Goal: Navigation & Orientation: Find specific page/section

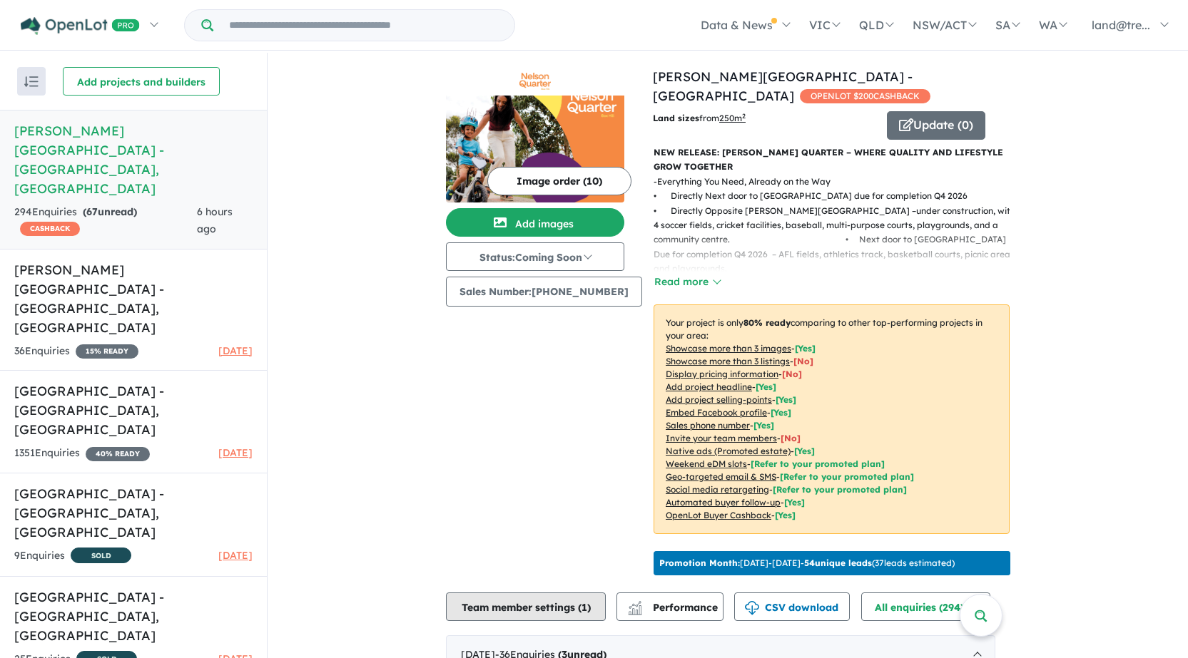
click at [525, 602] on button "Team member settings ( 1 )" at bounding box center [526, 607] width 160 height 29
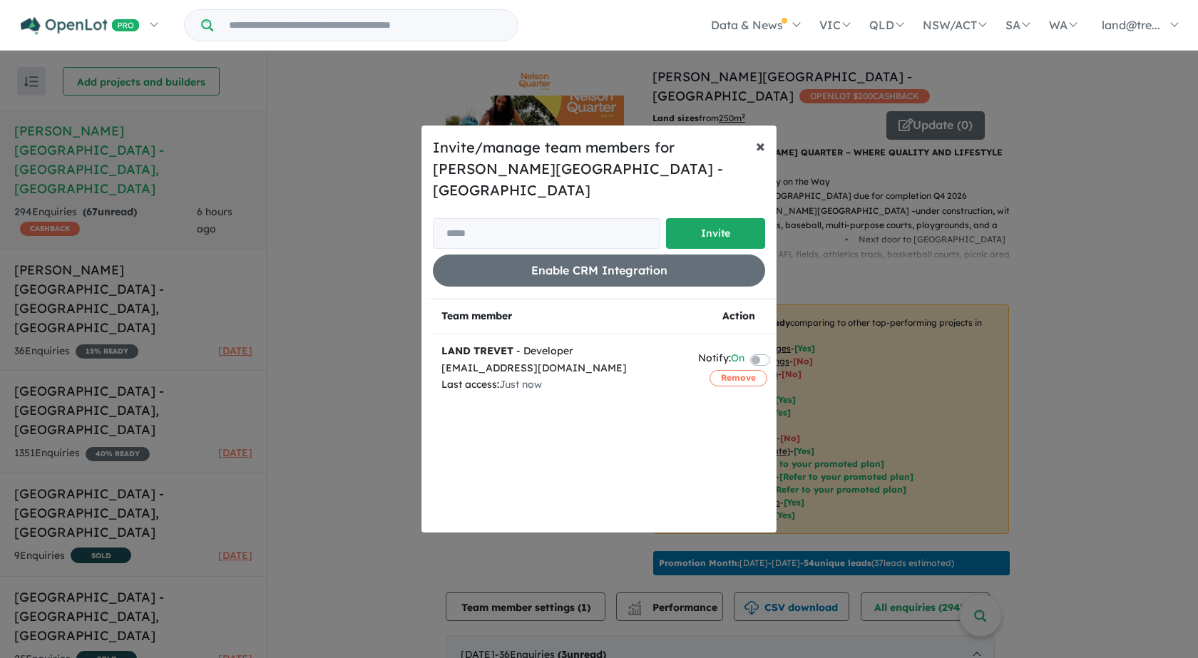
drag, startPoint x: 760, startPoint y: 158, endPoint x: 128, endPoint y: 222, distance: 634.5
click at [757, 156] on span "×" at bounding box center [760, 145] width 9 height 21
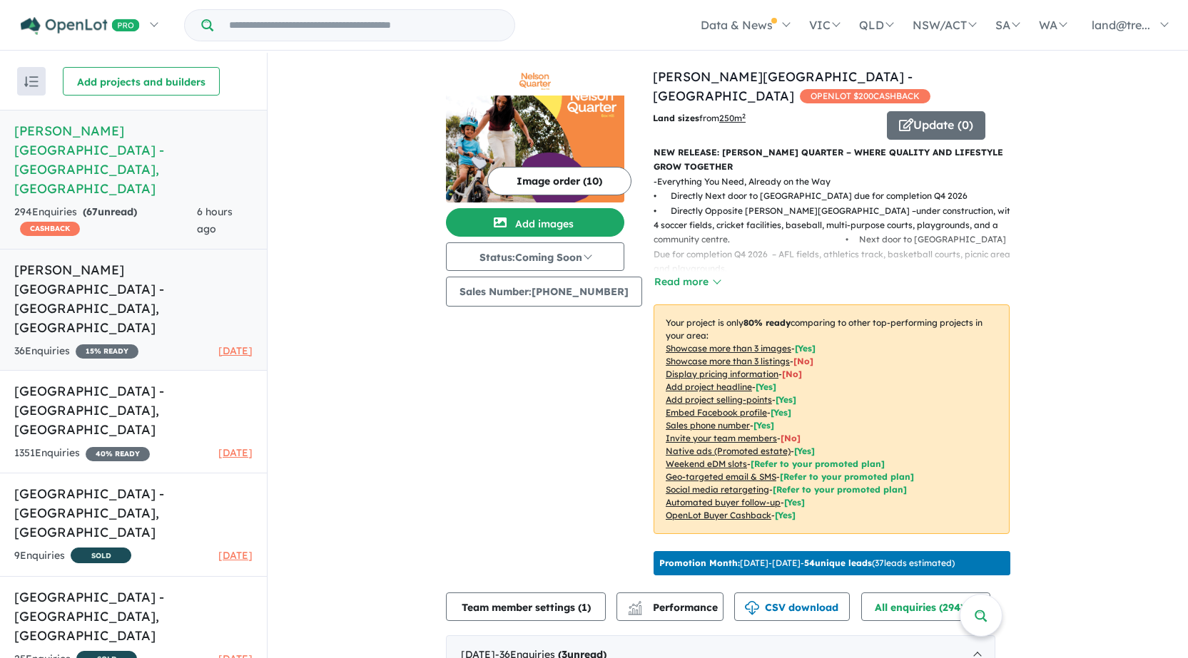
click at [148, 260] on h5 "Meadows Northwest Estate - Vineyard , NSW" at bounding box center [133, 298] width 238 height 77
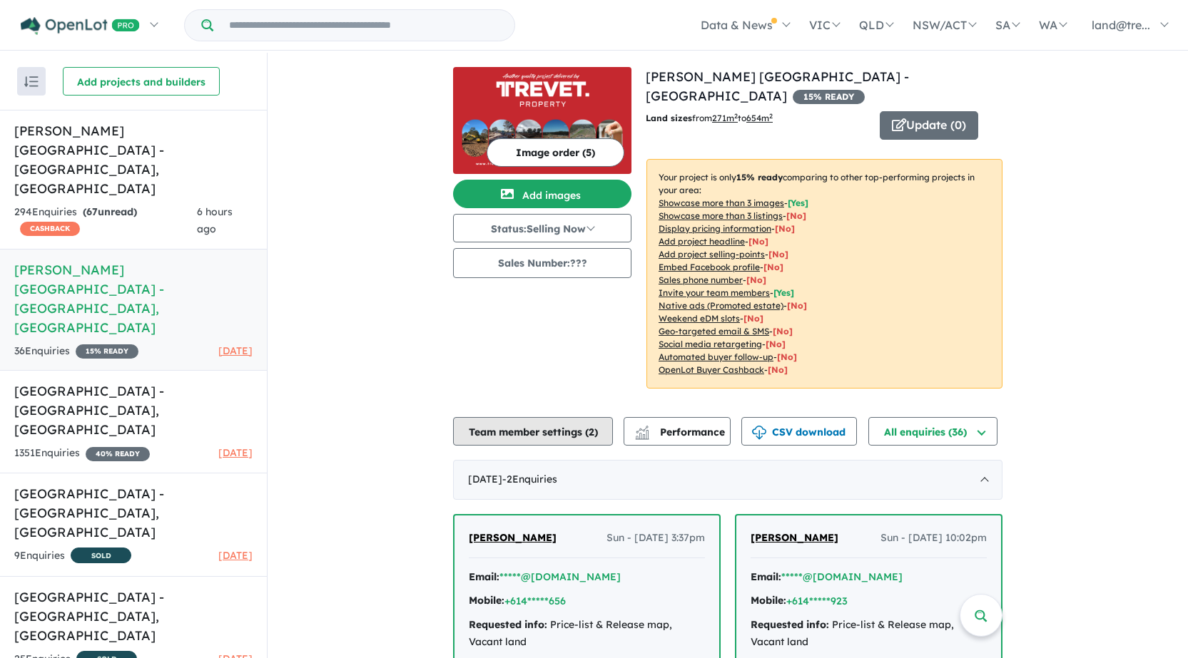
click at [501, 418] on button "Team member settings ( 2 )" at bounding box center [533, 431] width 160 height 29
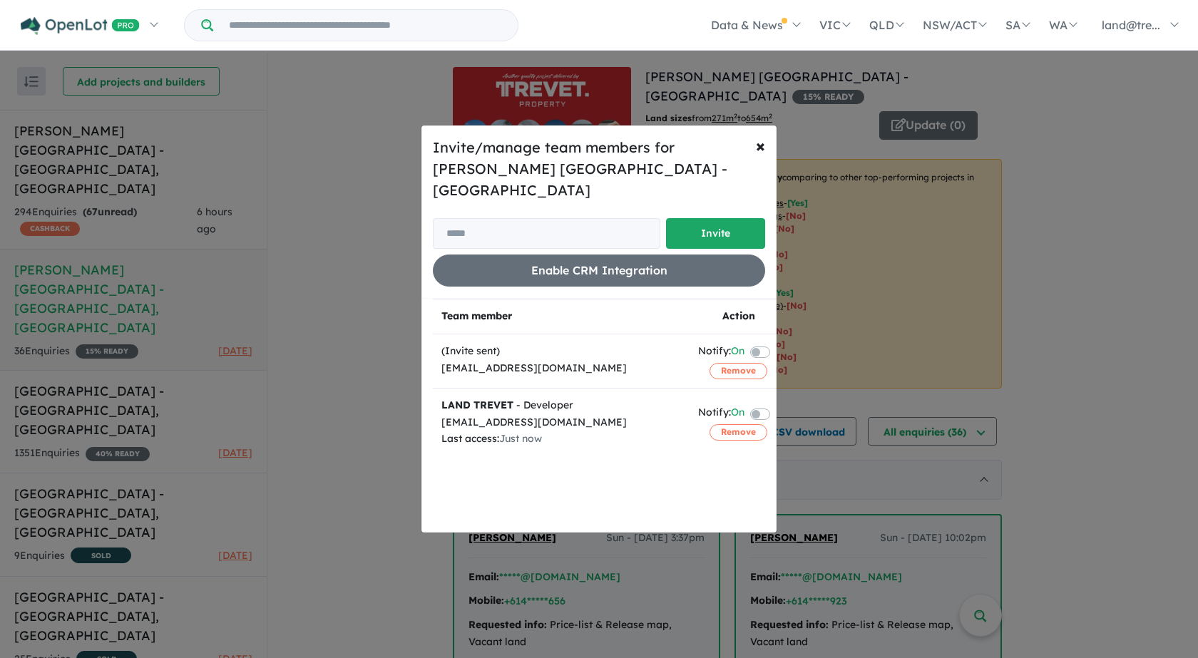
click at [1108, 151] on div "Invite/manage team members for Meadows Northwest Estate - Vineyard Invite Enabl…" at bounding box center [599, 329] width 1198 height 658
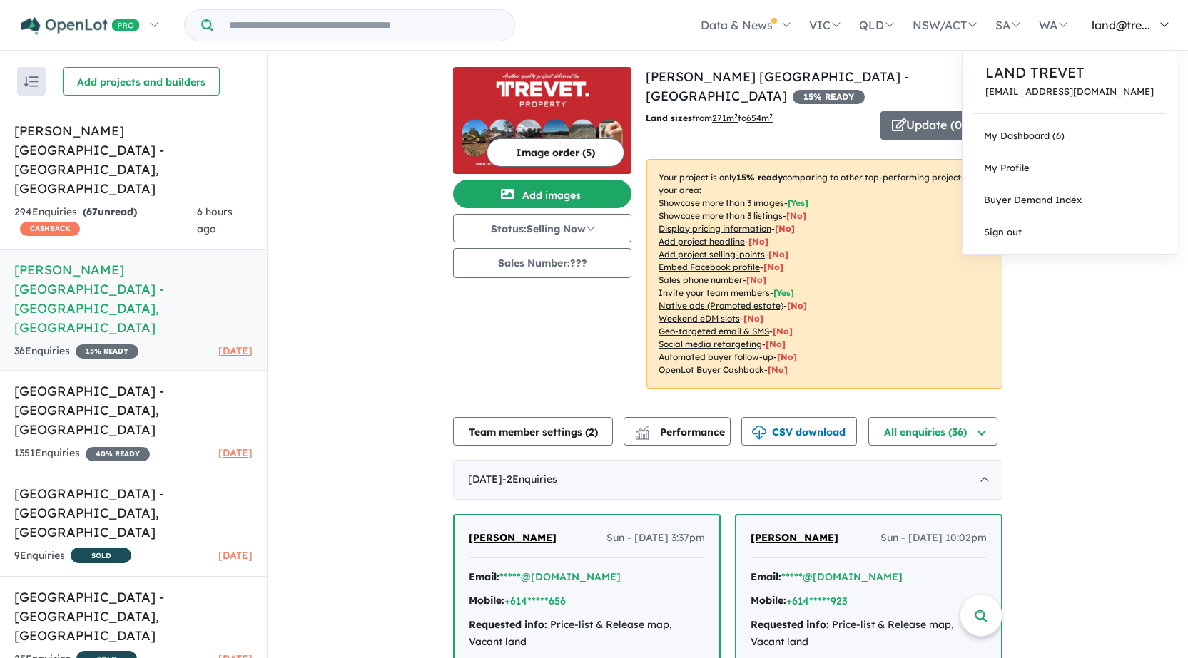
click at [1104, 24] on span "land@tre..." at bounding box center [1120, 25] width 58 height 14
click at [1029, 166] on span "My Profile" at bounding box center [1007, 167] width 46 height 11
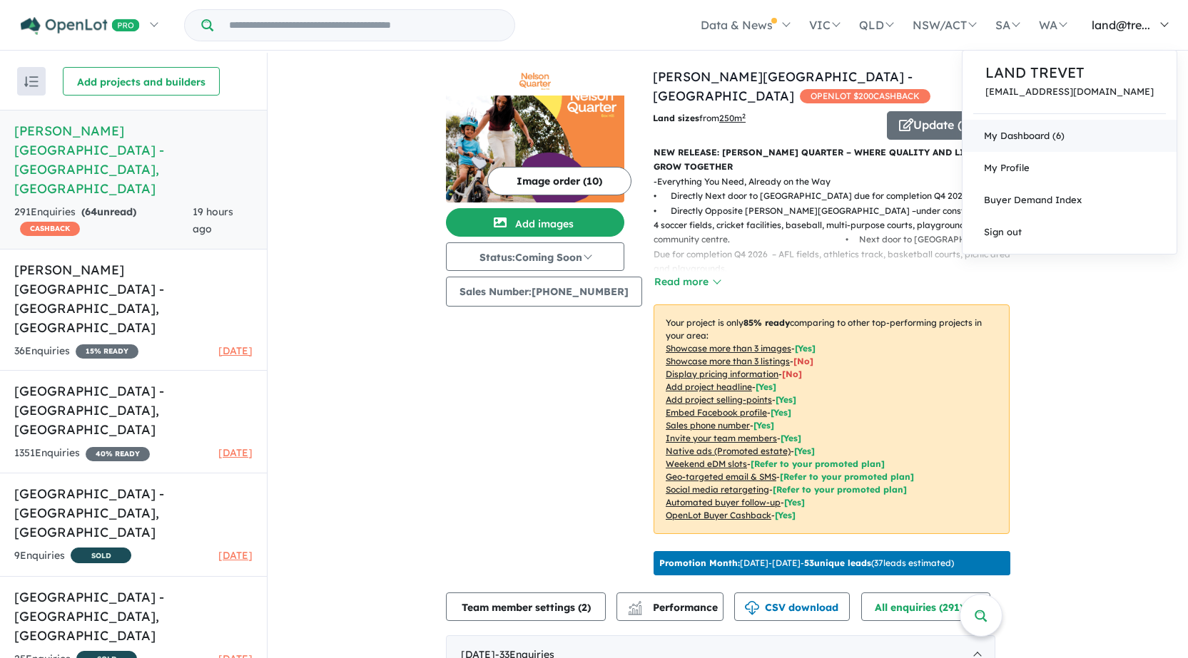
click at [1076, 135] on link "My Dashboard (6)" at bounding box center [1069, 136] width 214 height 32
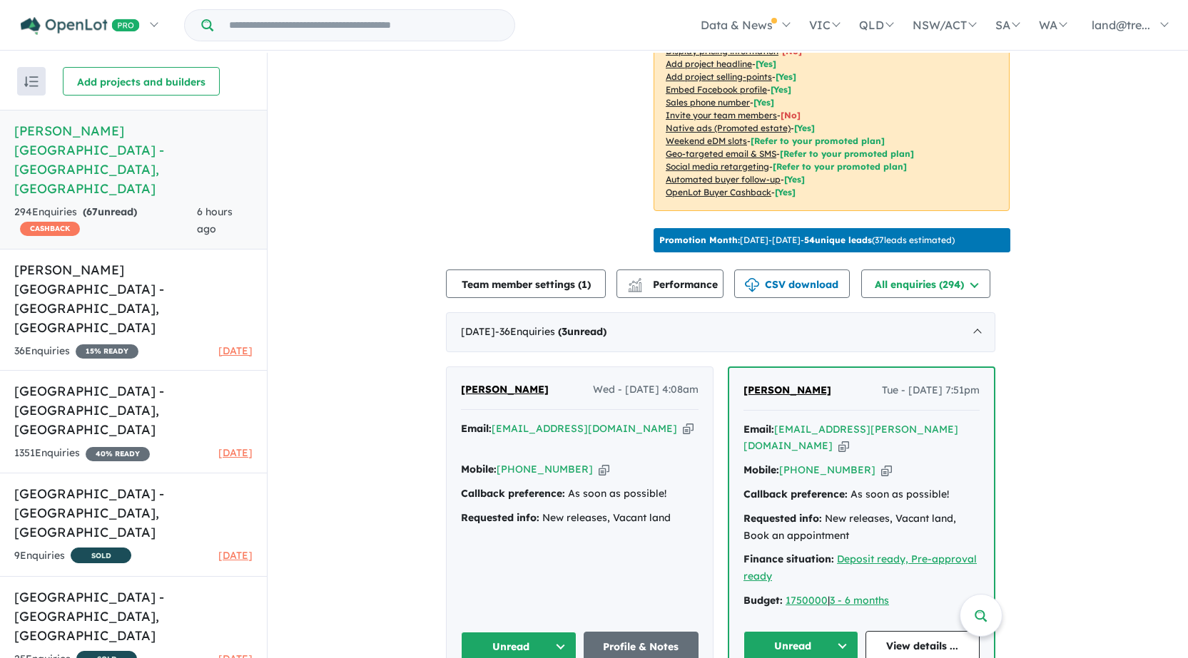
scroll to position [357, 0]
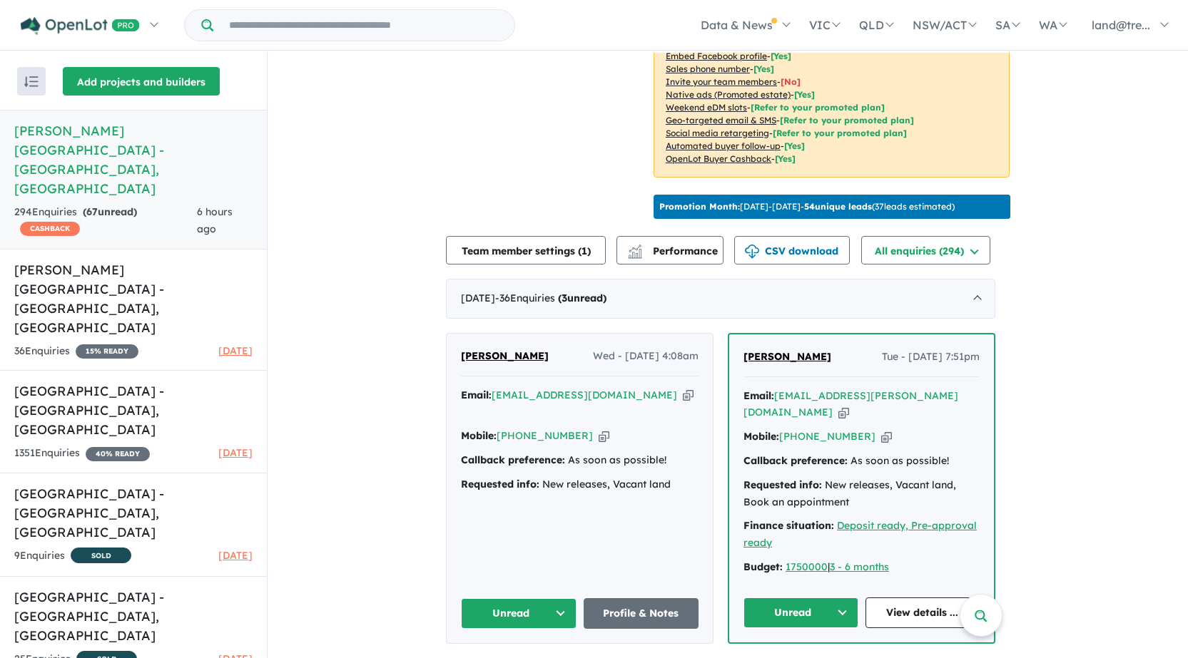
click at [108, 83] on button "Add projects and builders" at bounding box center [141, 81] width 157 height 29
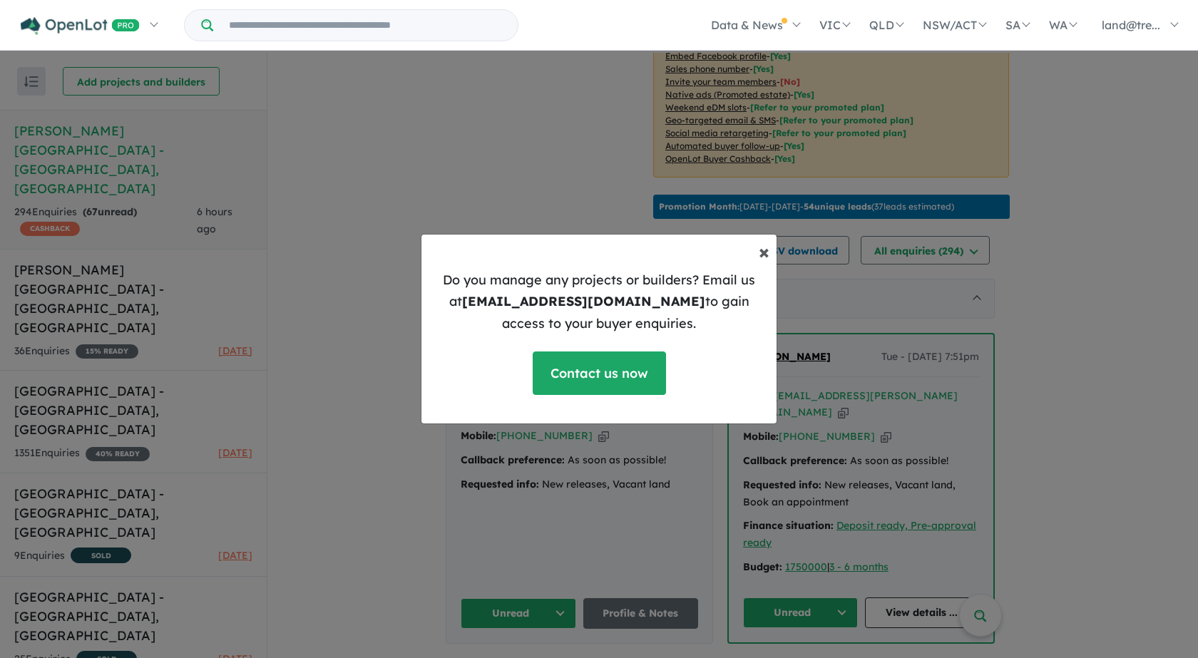
click at [765, 253] on span "×" at bounding box center [764, 251] width 11 height 25
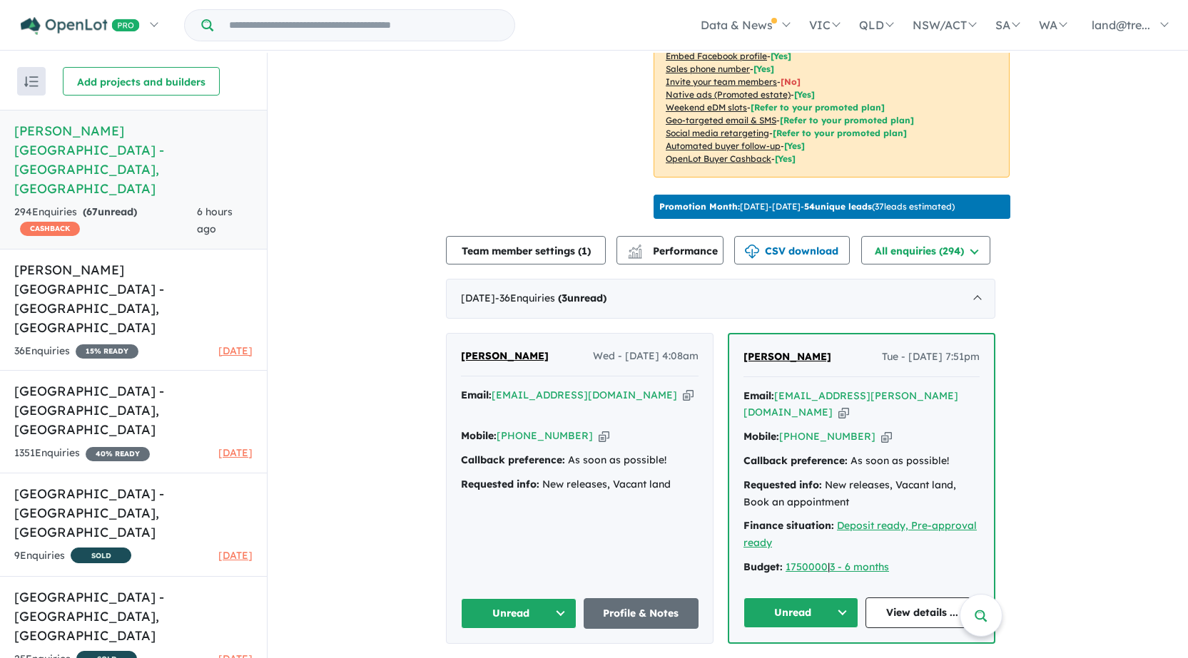
click at [36, 82] on img "button" at bounding box center [31, 81] width 14 height 11
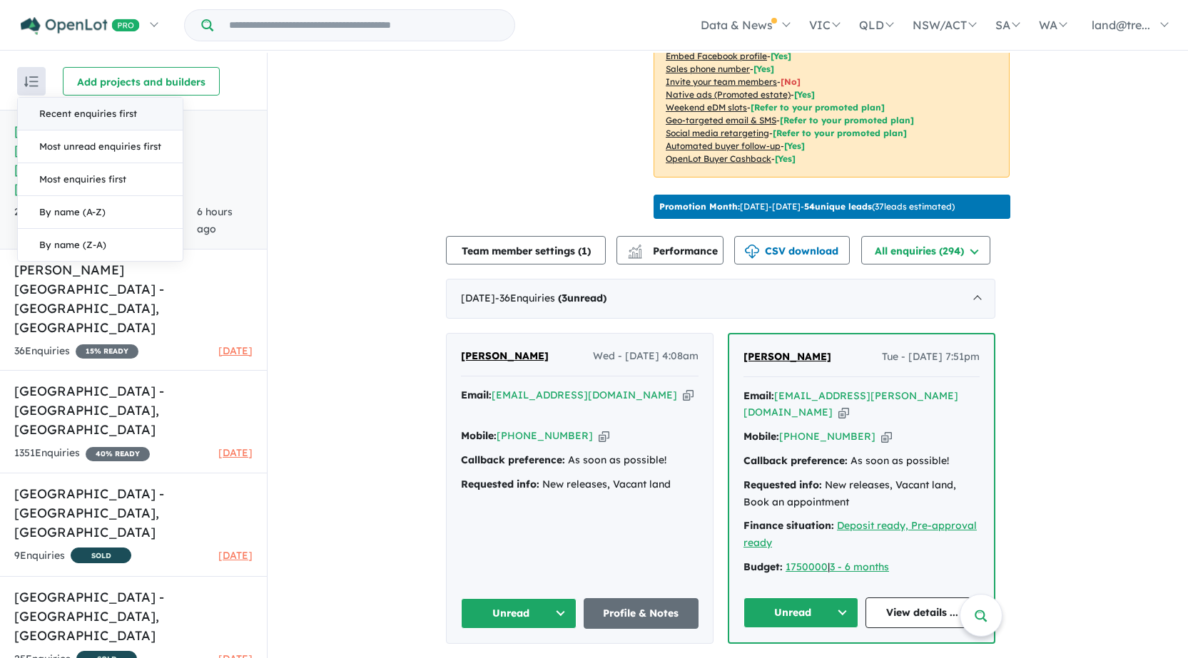
drag, startPoint x: 377, startPoint y: 128, endPoint x: 369, endPoint y: 122, distance: 9.7
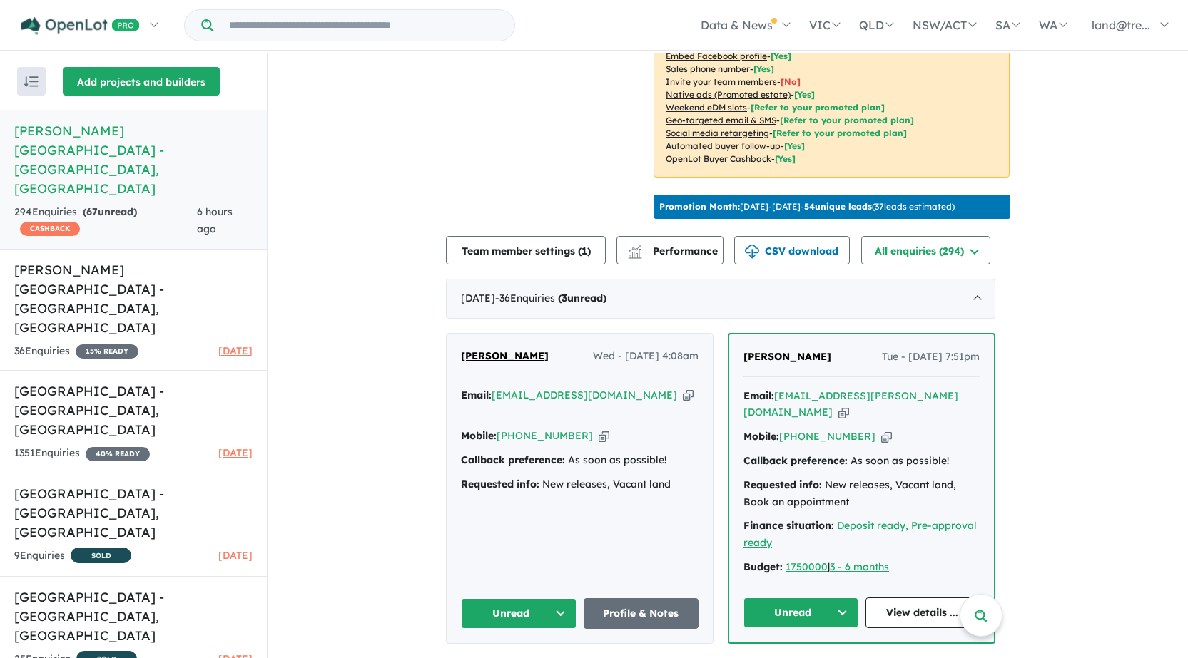
click at [106, 83] on button "Add projects and builders" at bounding box center [141, 81] width 157 height 29
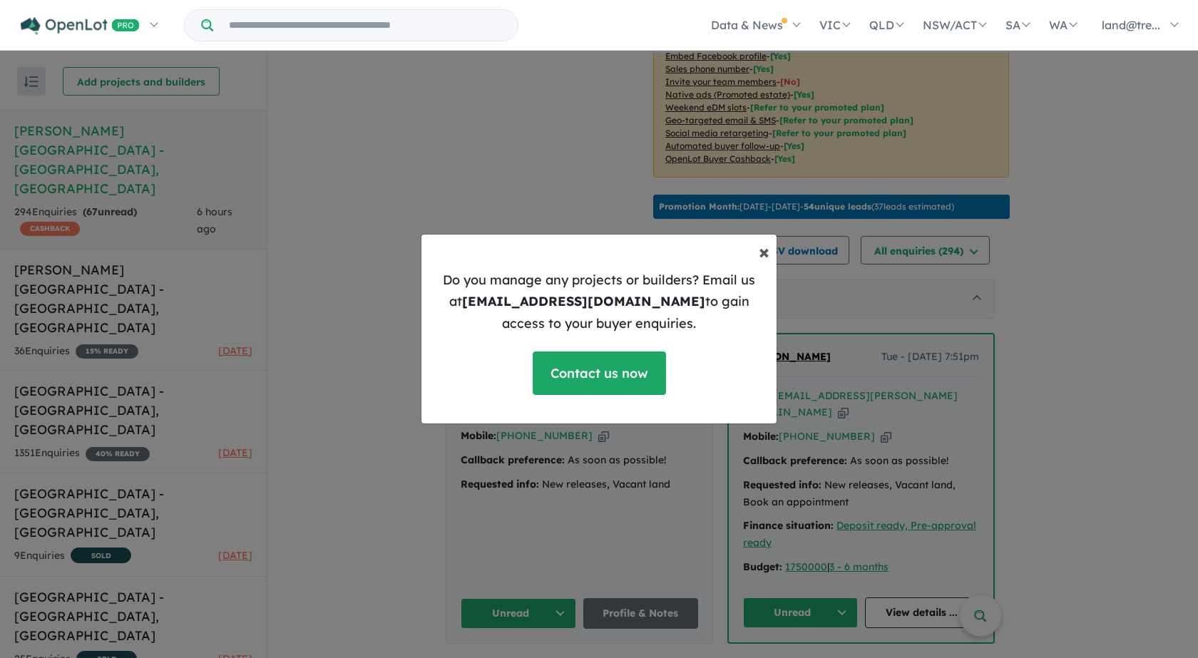
drag, startPoint x: 761, startPoint y: 255, endPoint x: 650, endPoint y: 198, distance: 125.0
click at [757, 251] on button "× Close" at bounding box center [765, 251] width 34 height 43
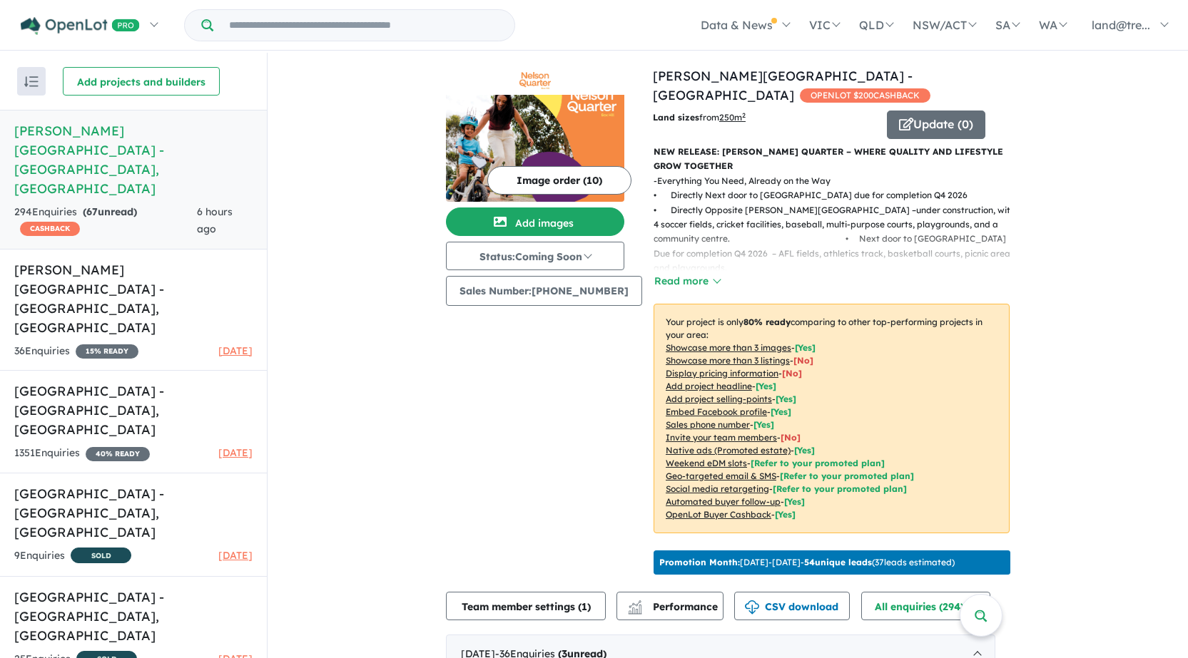
scroll to position [0, 0]
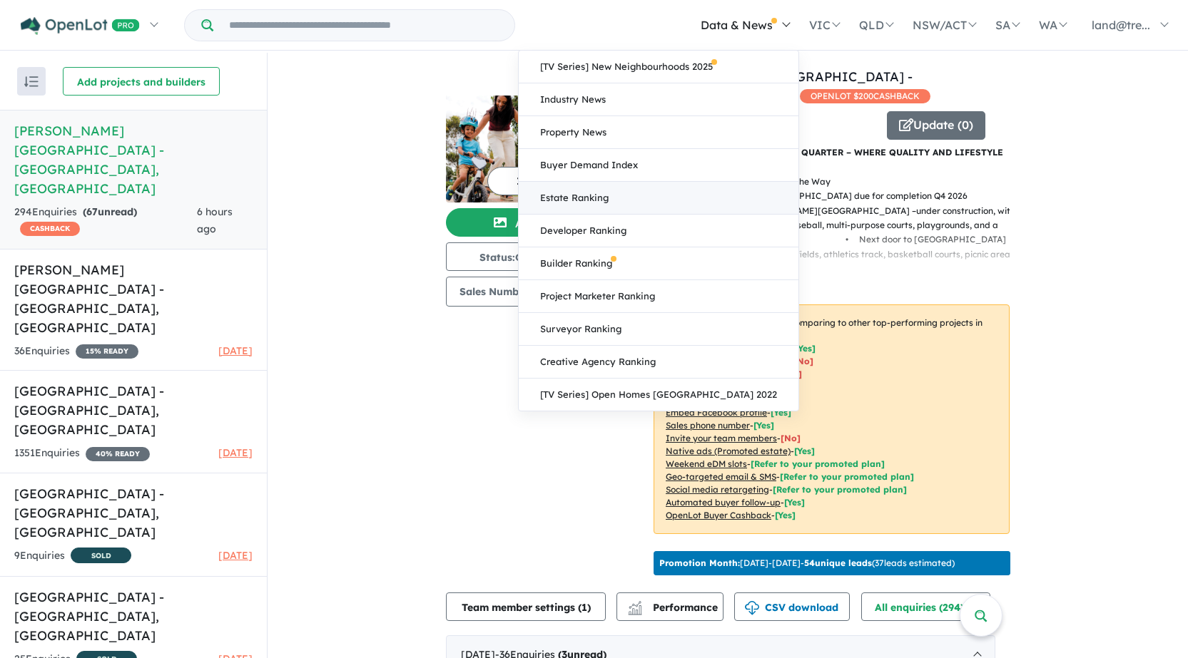
click at [621, 190] on link "Estate Ranking" at bounding box center [659, 198] width 280 height 33
